Goal: Navigation & Orientation: Find specific page/section

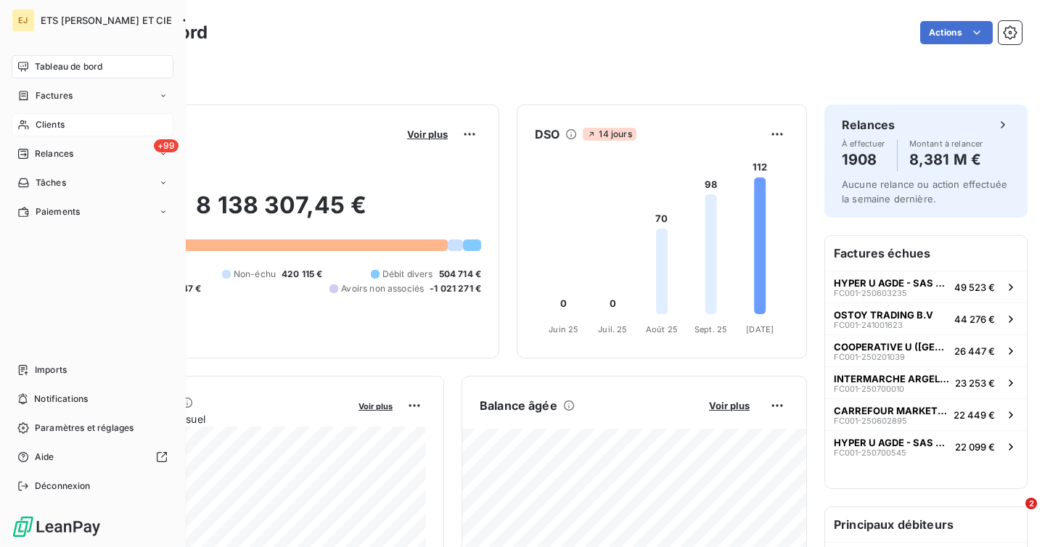
click at [57, 117] on div "Clients" at bounding box center [93, 124] width 162 height 23
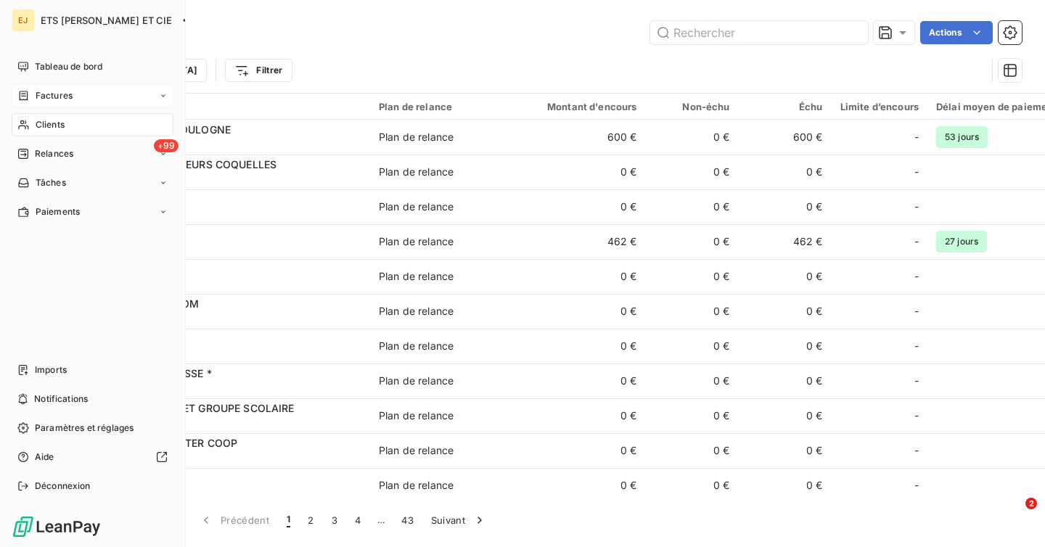
click at [65, 98] on span "Factures" at bounding box center [54, 95] width 37 height 13
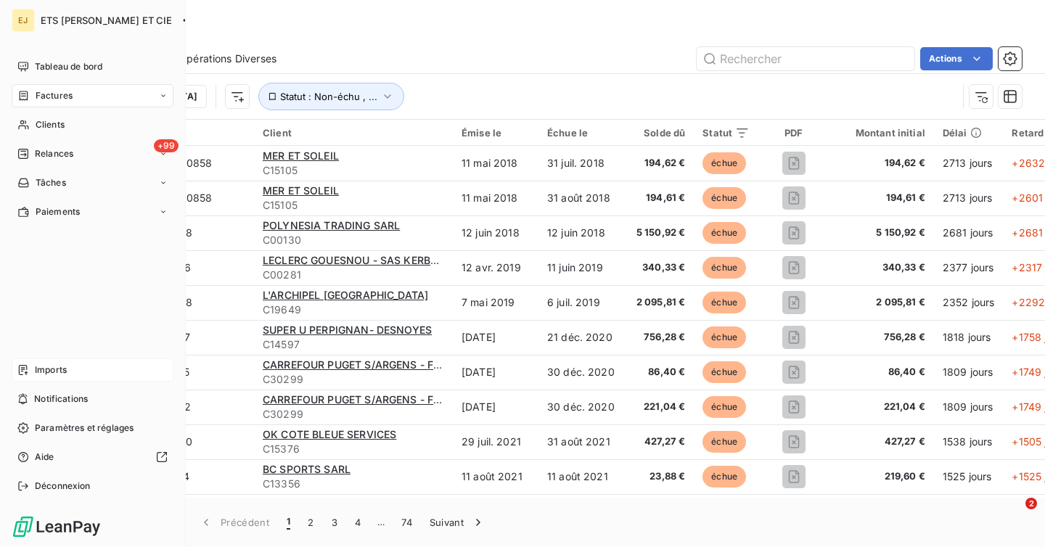
click at [41, 377] on div "Imports" at bounding box center [93, 369] width 162 height 23
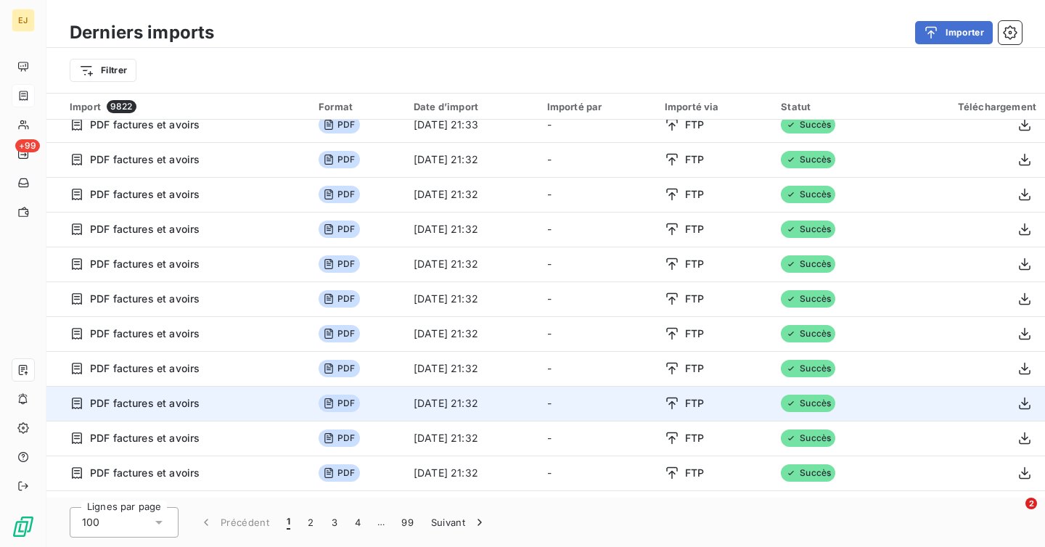
scroll to position [1604, 0]
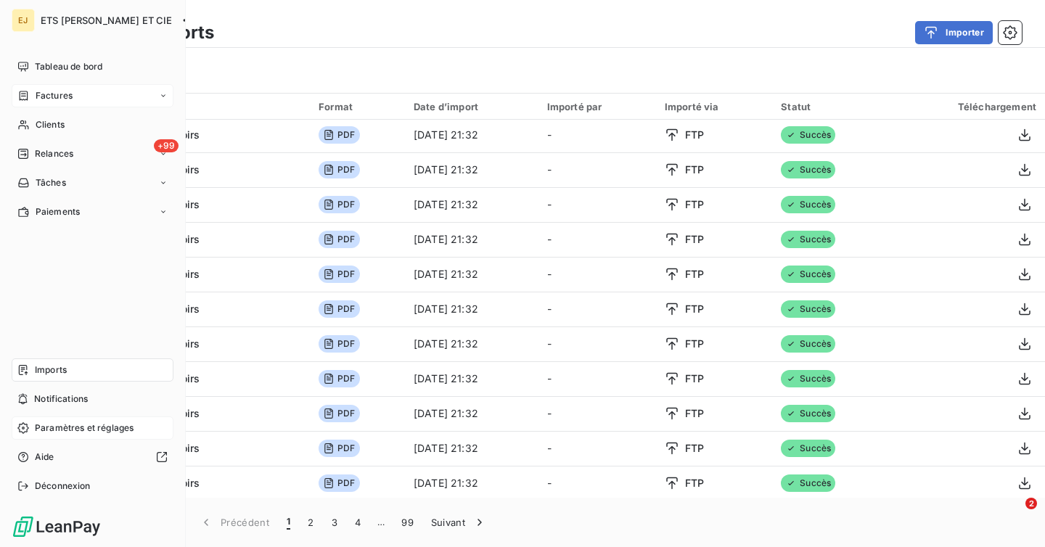
click at [33, 432] on div "Paramètres et réglages" at bounding box center [93, 428] width 162 height 23
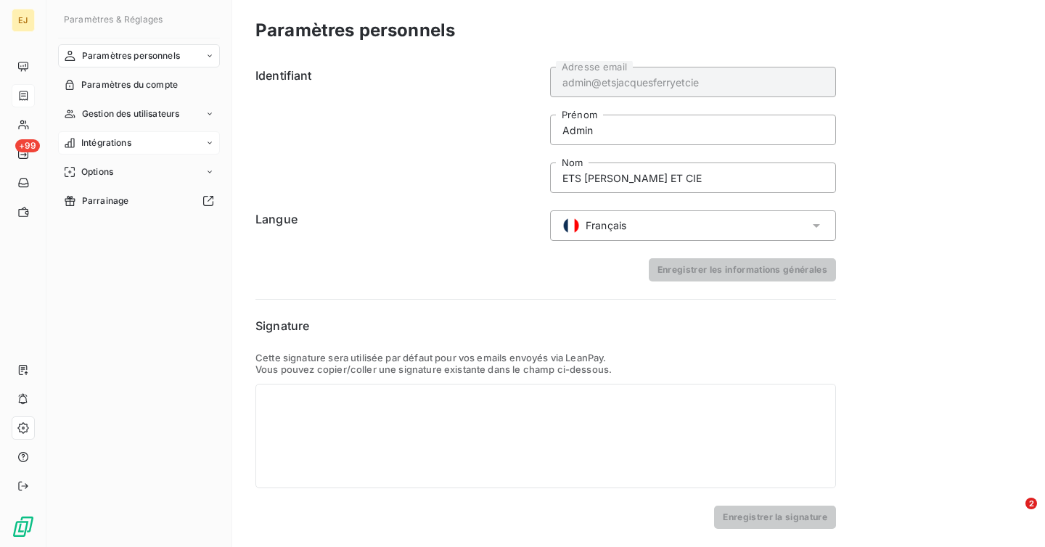
click at [126, 145] on span "Intégrations" at bounding box center [106, 142] width 50 height 13
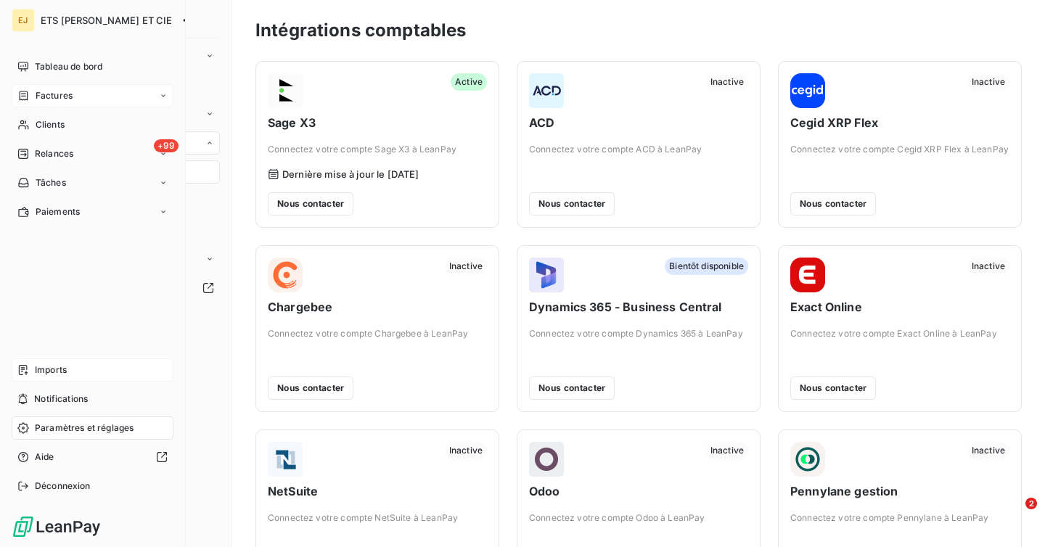
click at [61, 372] on span "Imports" at bounding box center [51, 370] width 32 height 13
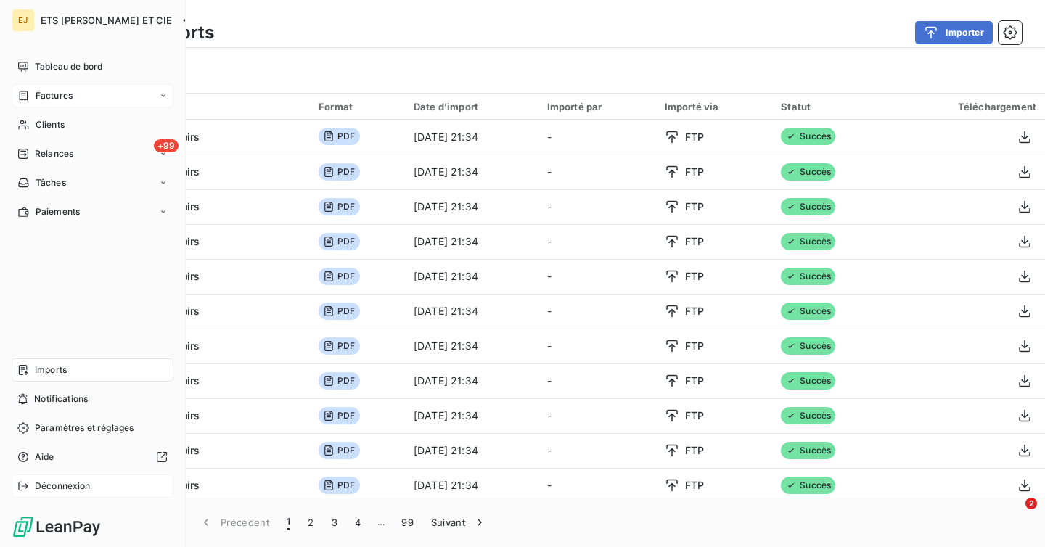
click at [75, 478] on div "Déconnexion" at bounding box center [93, 486] width 162 height 23
